Goal: Submit feedback/report problem: Submit feedback/report problem

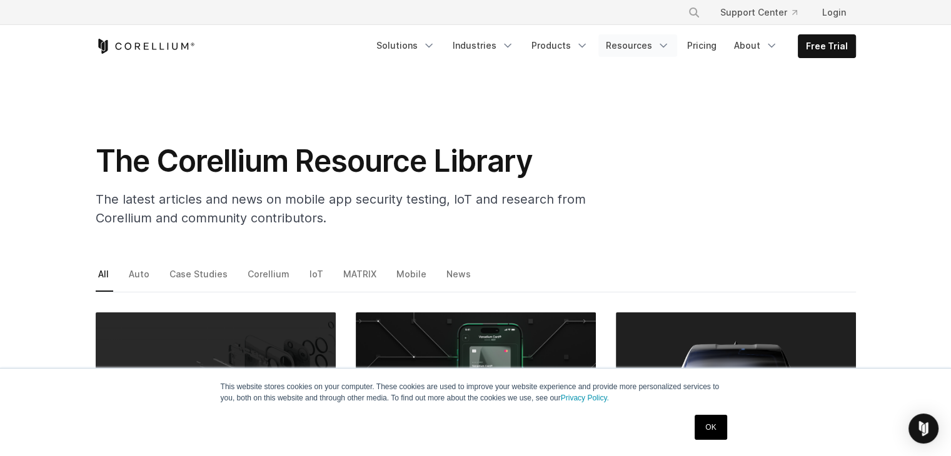
click at [667, 43] on icon "Navigation Menu" at bounding box center [663, 45] width 12 height 12
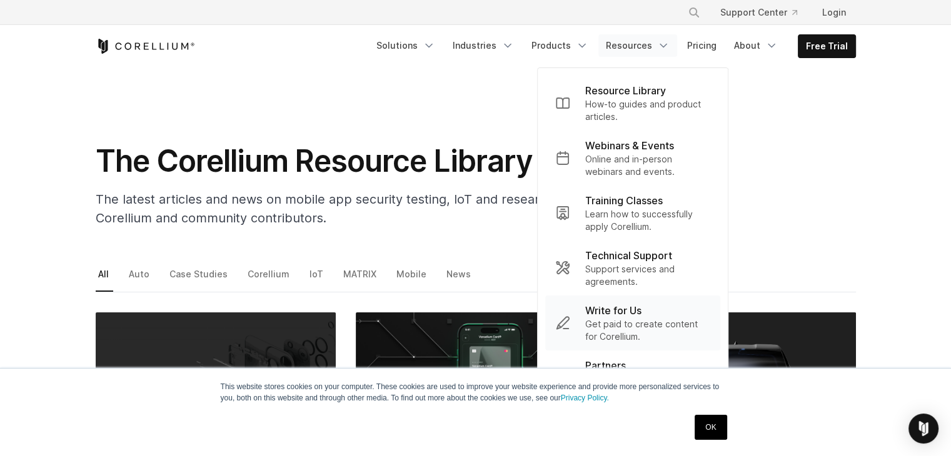
click at [620, 322] on p "Get paid to create content for Corellium." at bounding box center [647, 330] width 125 height 25
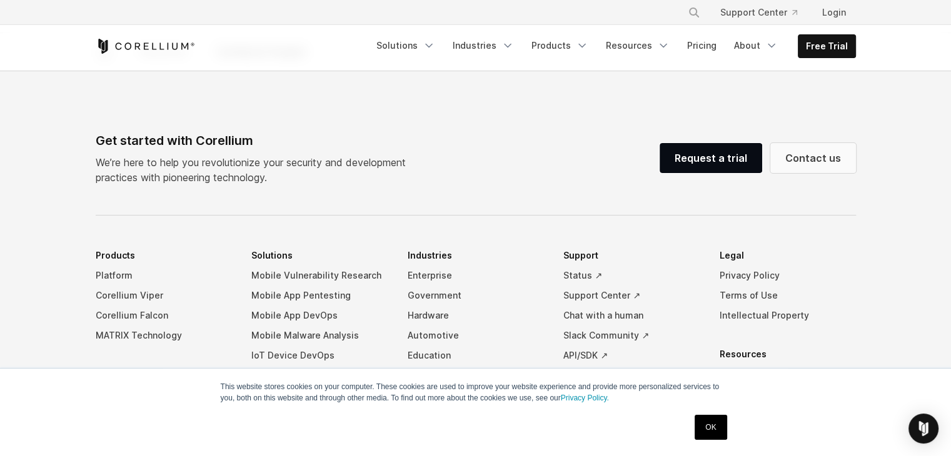
scroll to position [2509, 0]
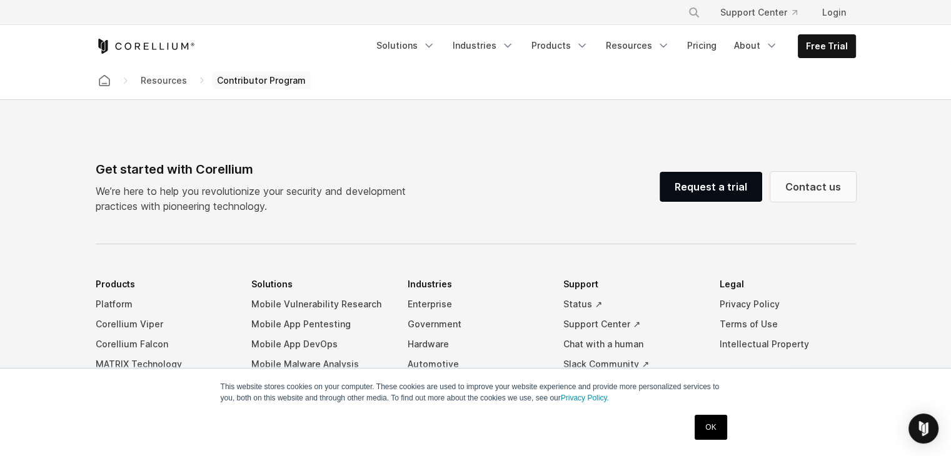
click at [807, 192] on link "Contact us" at bounding box center [813, 187] width 86 height 30
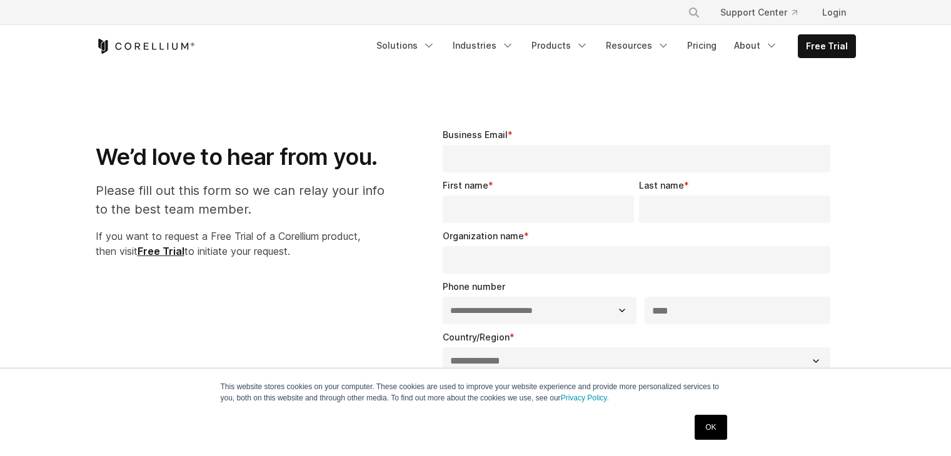
select select "**"
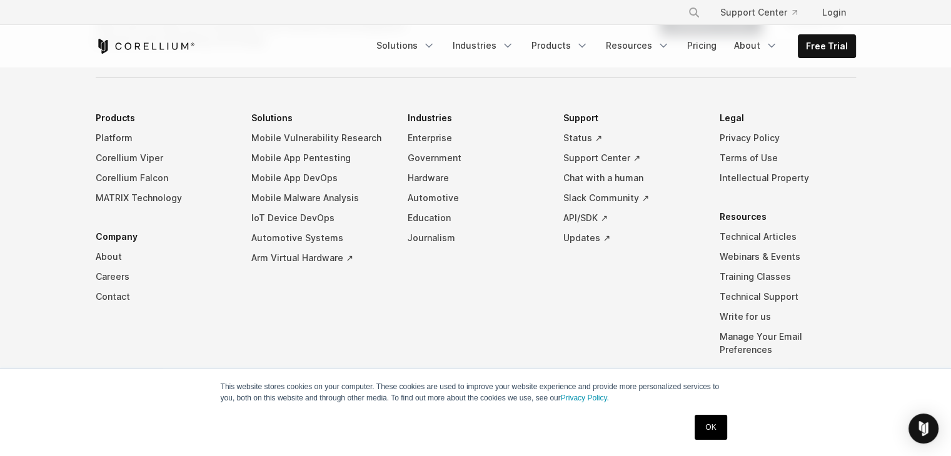
scroll to position [991, 0]
